Goal: Task Accomplishment & Management: Use online tool/utility

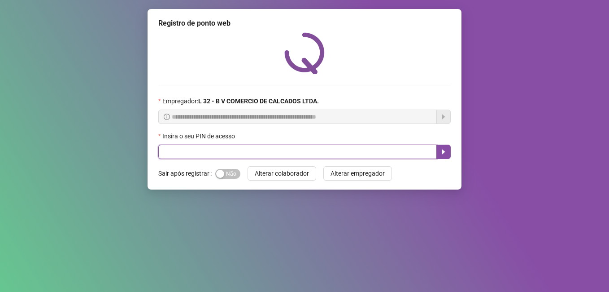
click at [184, 147] on input "text" at bounding box center [297, 152] width 279 height 14
type input "*****"
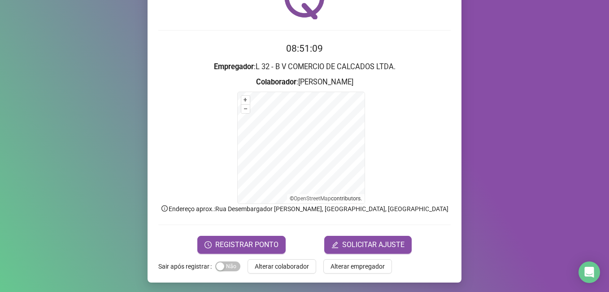
scroll to position [56, 0]
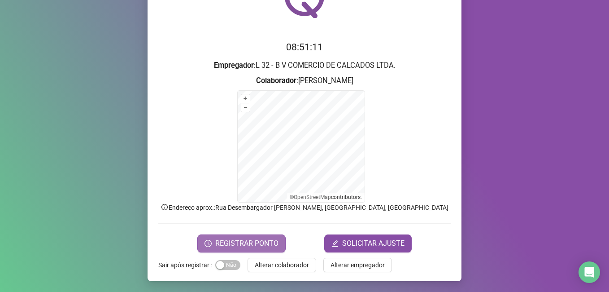
click at [217, 244] on span "REGISTRAR PONTO" at bounding box center [246, 243] width 63 height 11
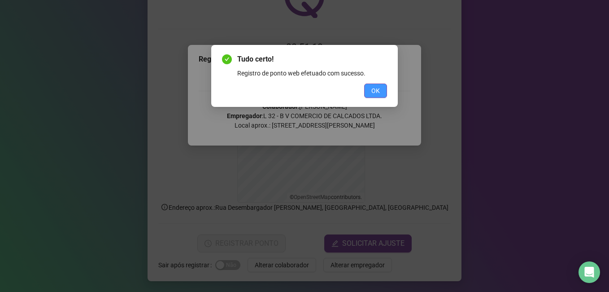
click at [374, 89] on span "OK" at bounding box center [376, 91] width 9 height 10
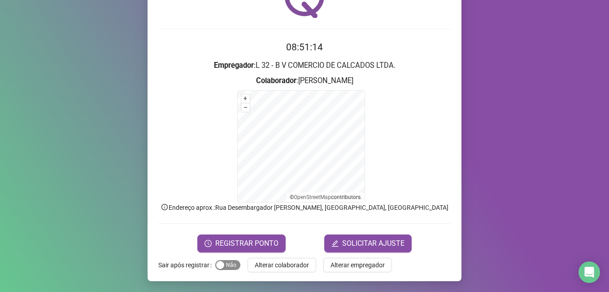
click at [224, 265] on span "Sim Não" at bounding box center [227, 265] width 25 height 10
click at [260, 268] on span "Alterar colaborador" at bounding box center [282, 265] width 54 height 10
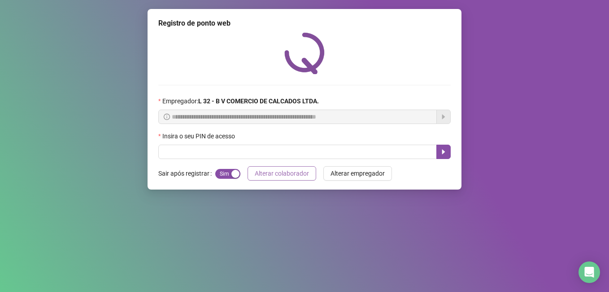
scroll to position [0, 0]
click at [207, 155] on input "text" at bounding box center [297, 152] width 279 height 14
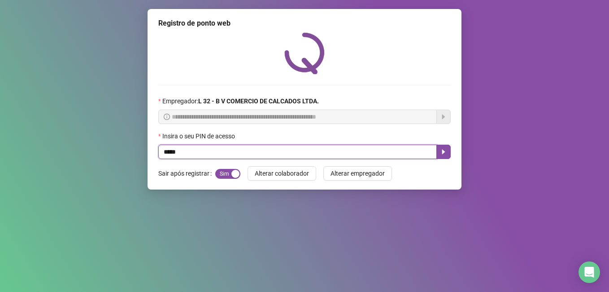
type input "*****"
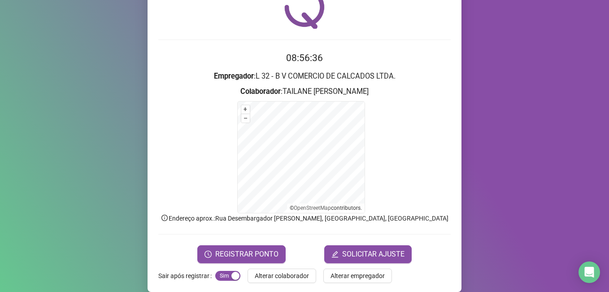
scroll to position [56, 0]
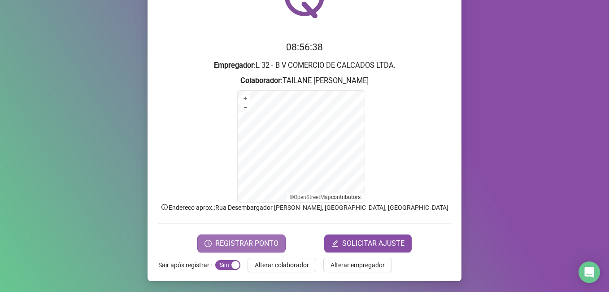
click at [224, 243] on span "REGISTRAR PONTO" at bounding box center [246, 243] width 63 height 11
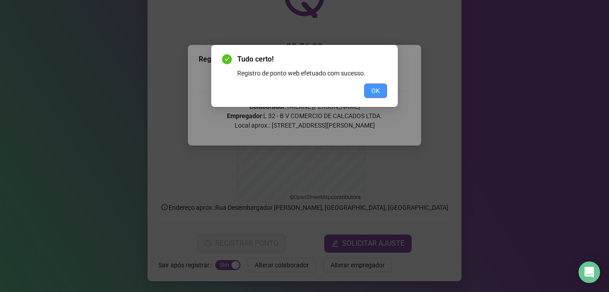
click at [370, 90] on button "OK" at bounding box center [375, 90] width 23 height 14
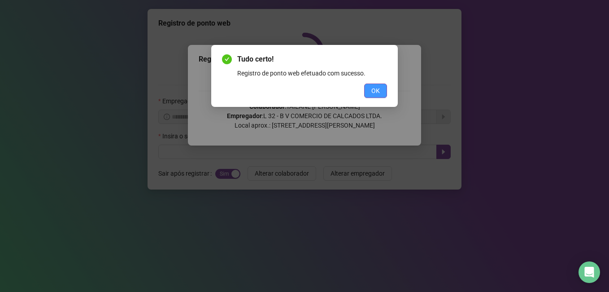
scroll to position [0, 0]
